Goal: Task Accomplishment & Management: Complete application form

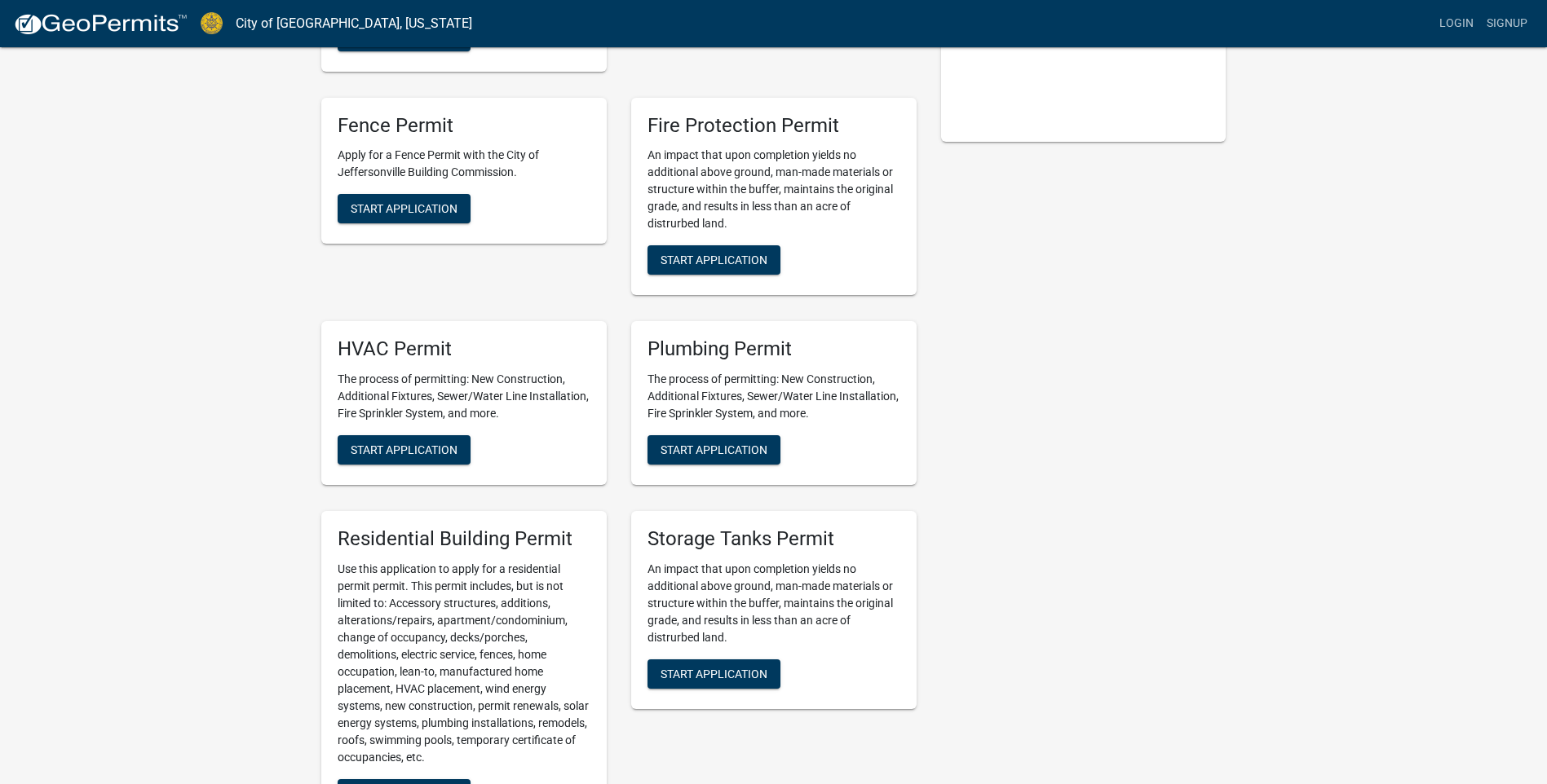
scroll to position [407, 0]
click at [396, 448] on span "Start Application" at bounding box center [404, 450] width 106 height 13
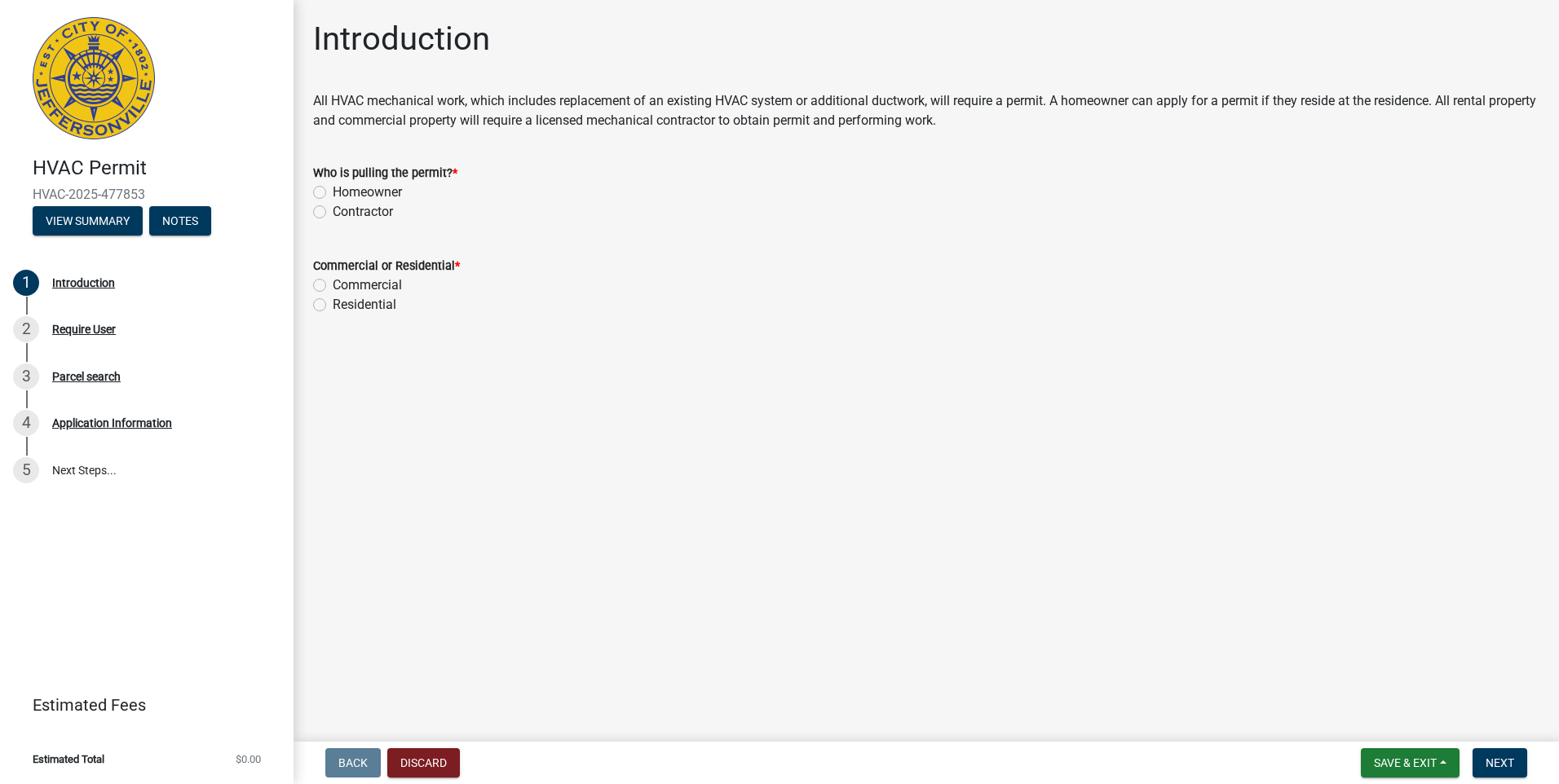
click at [333, 210] on label "Contractor" at bounding box center [363, 212] width 61 height 20
click at [333, 210] on input "Contractor" at bounding box center [338, 207] width 11 height 11
radio input "true"
click at [333, 285] on label "Commercial" at bounding box center [367, 285] width 69 height 20
click at [333, 285] on input "Commercial" at bounding box center [338, 280] width 11 height 11
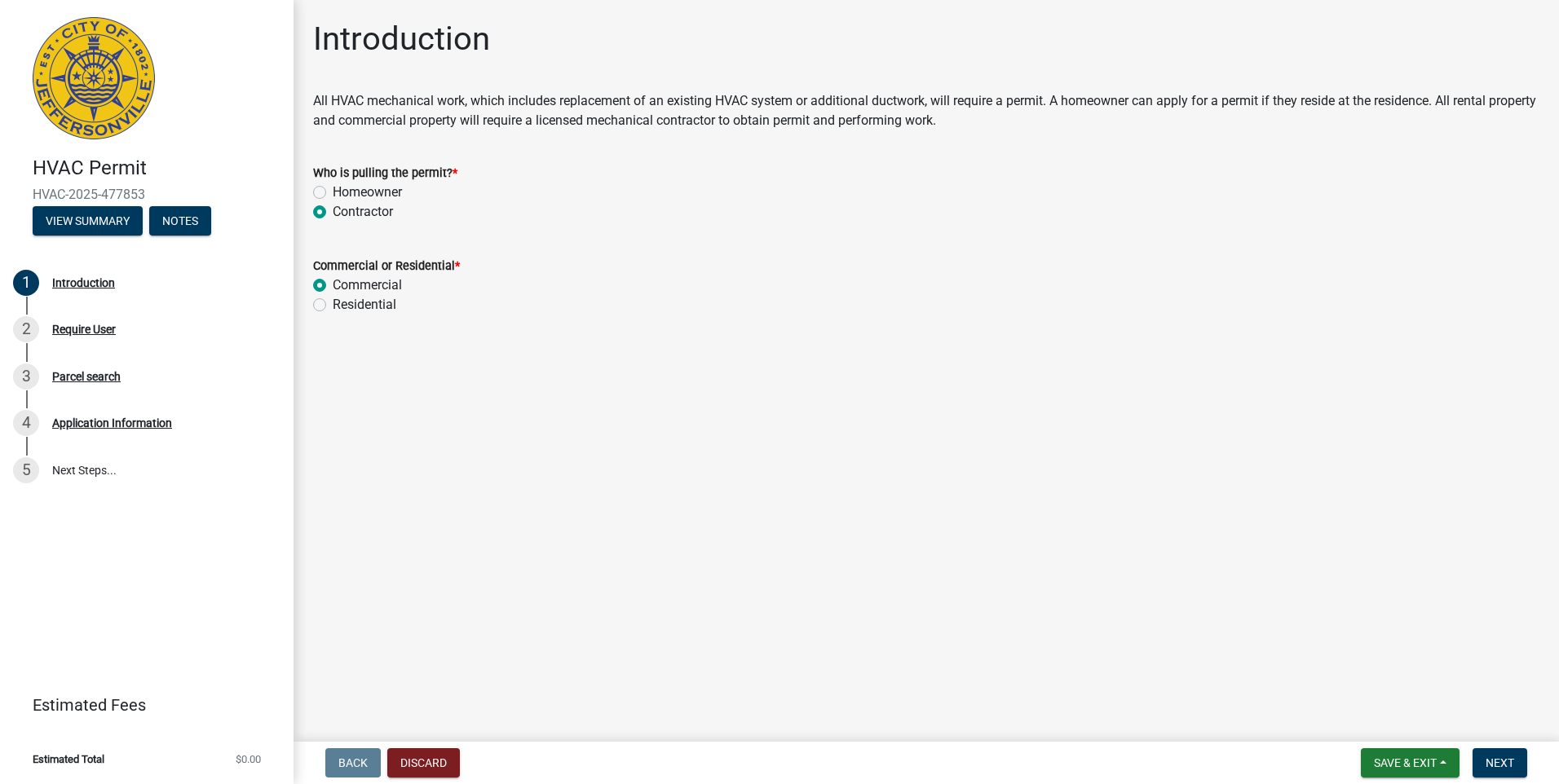
radio input "true"
click at [1505, 767] on span "Next" at bounding box center [1500, 763] width 28 height 13
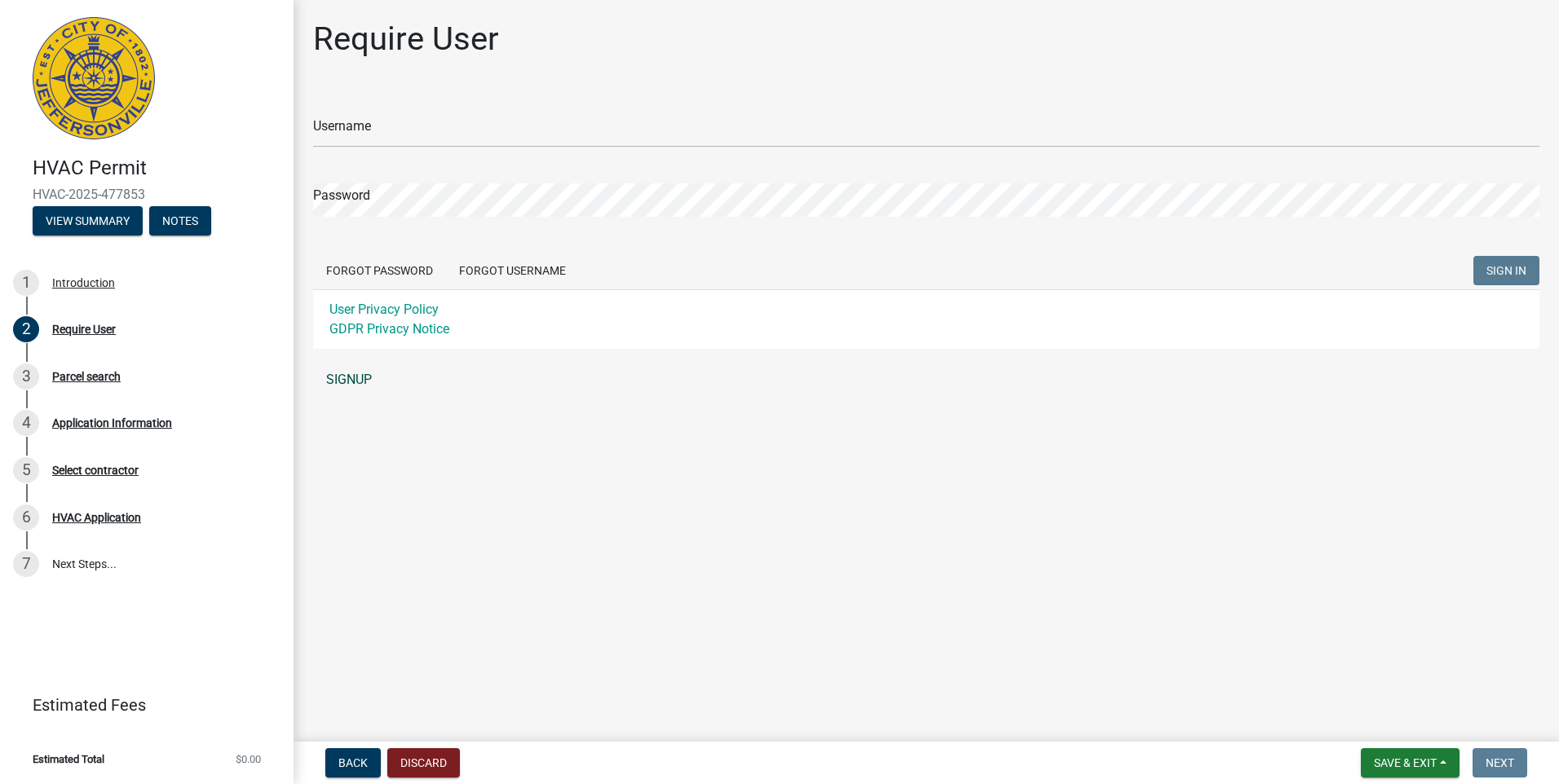
click at [359, 382] on link "SIGNUP" at bounding box center [926, 379] width 1226 height 32
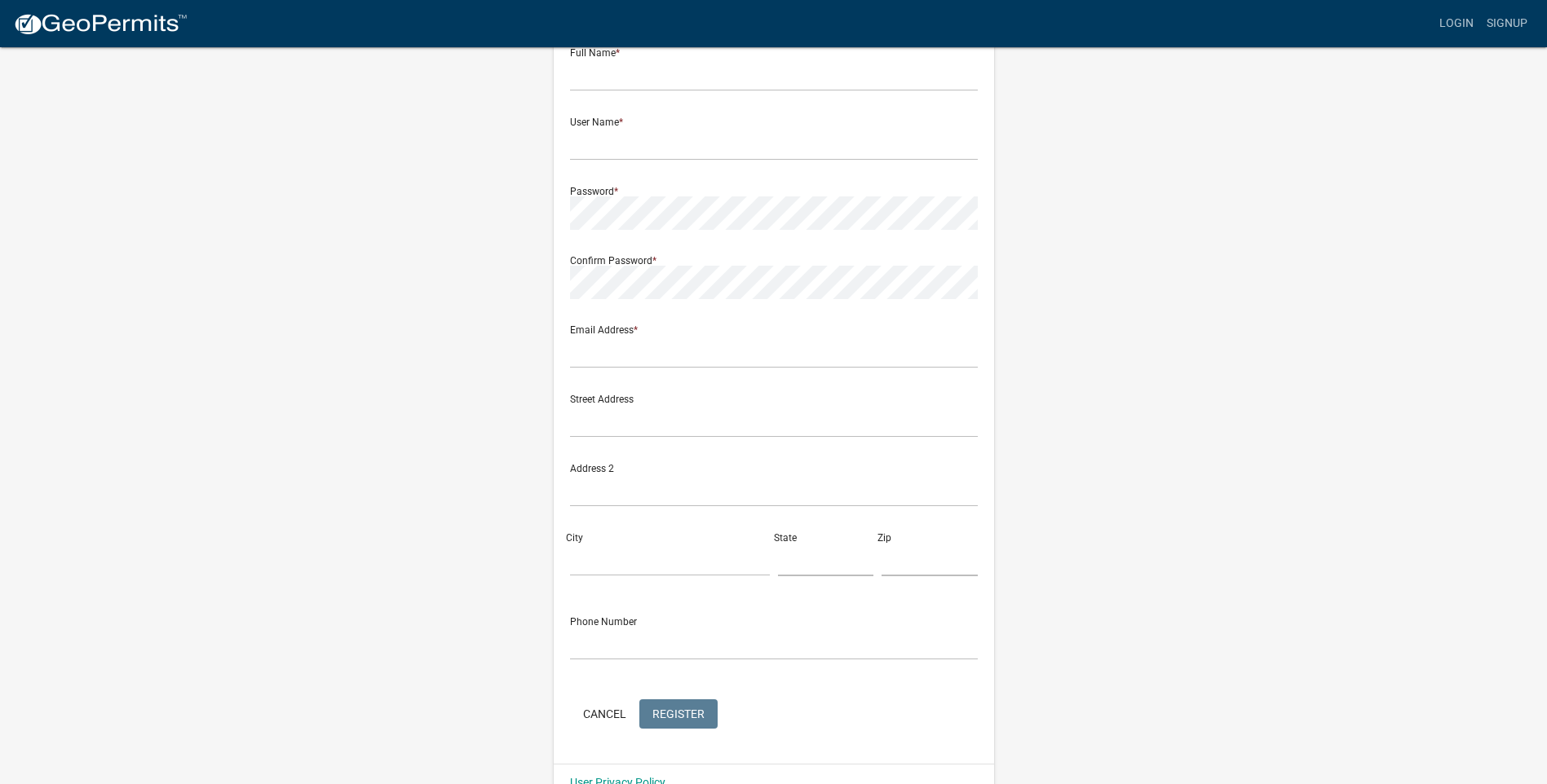
scroll to position [134, 0]
